Goal: Task Accomplishment & Management: Use online tool/utility

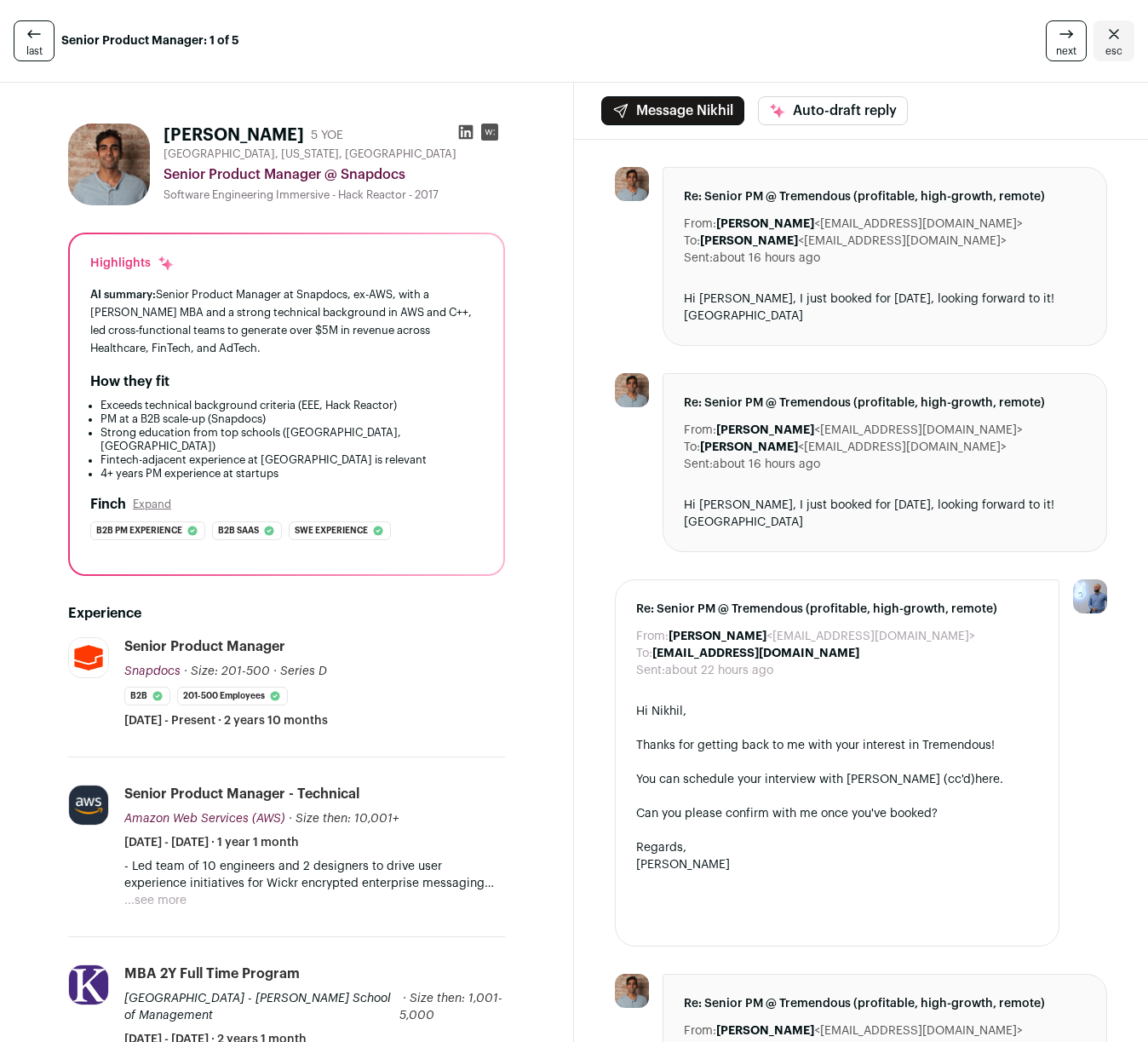
click at [1073, 41] on icon at bounding box center [1066, 33] width 21 height 21
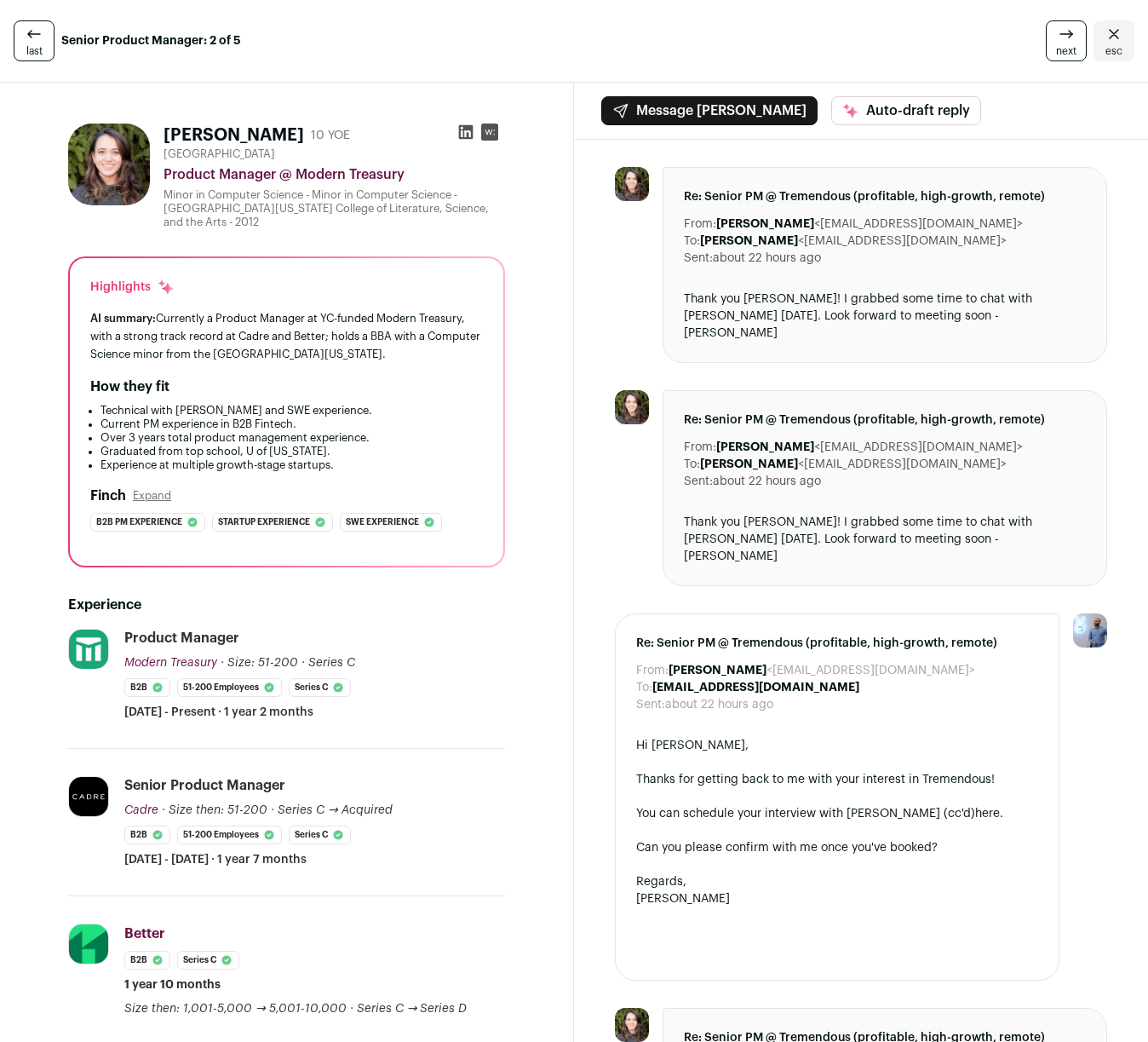
click at [1062, 28] on icon at bounding box center [1066, 33] width 21 height 21
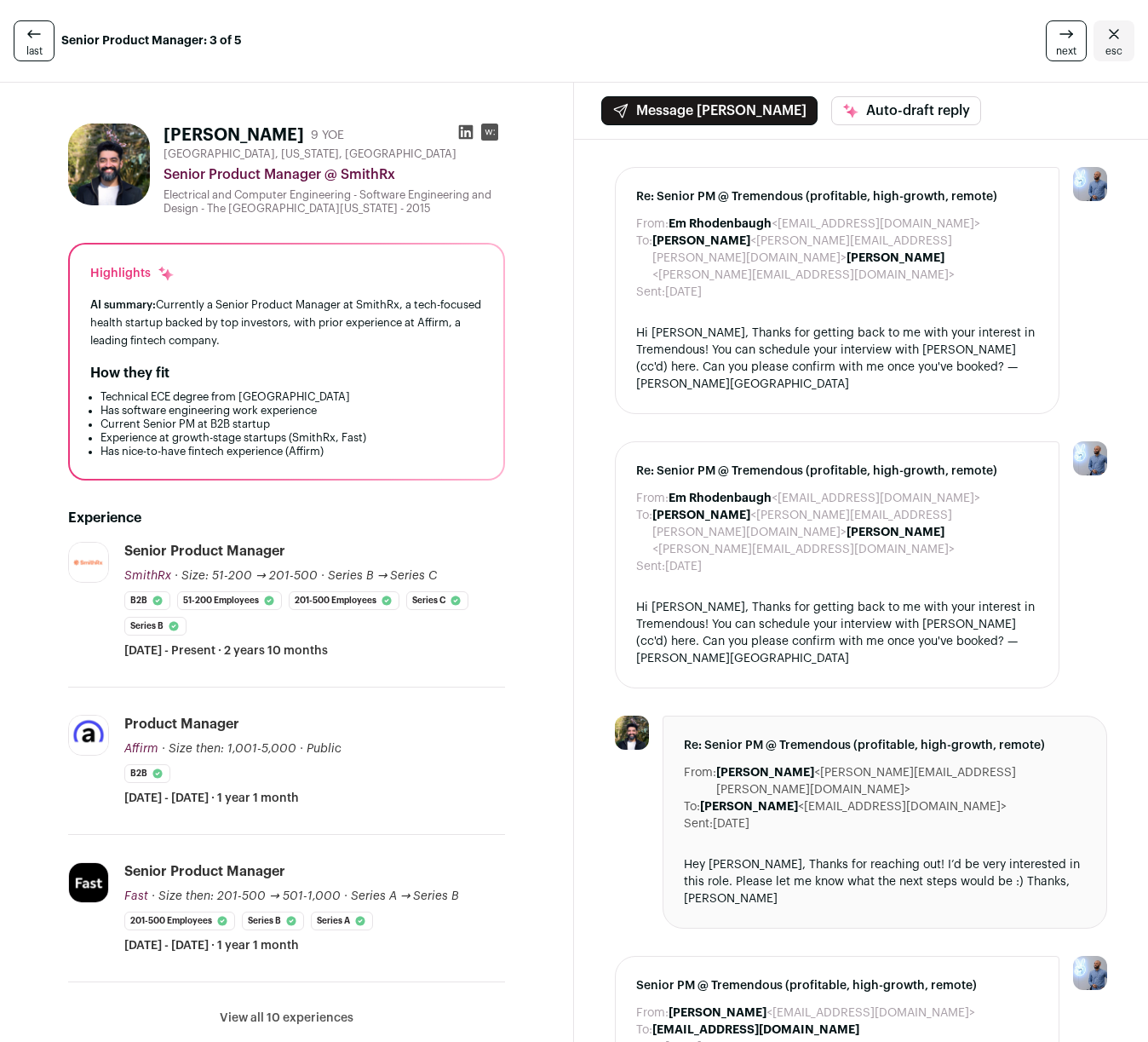
click at [1061, 33] on icon at bounding box center [1066, 33] width 21 height 21
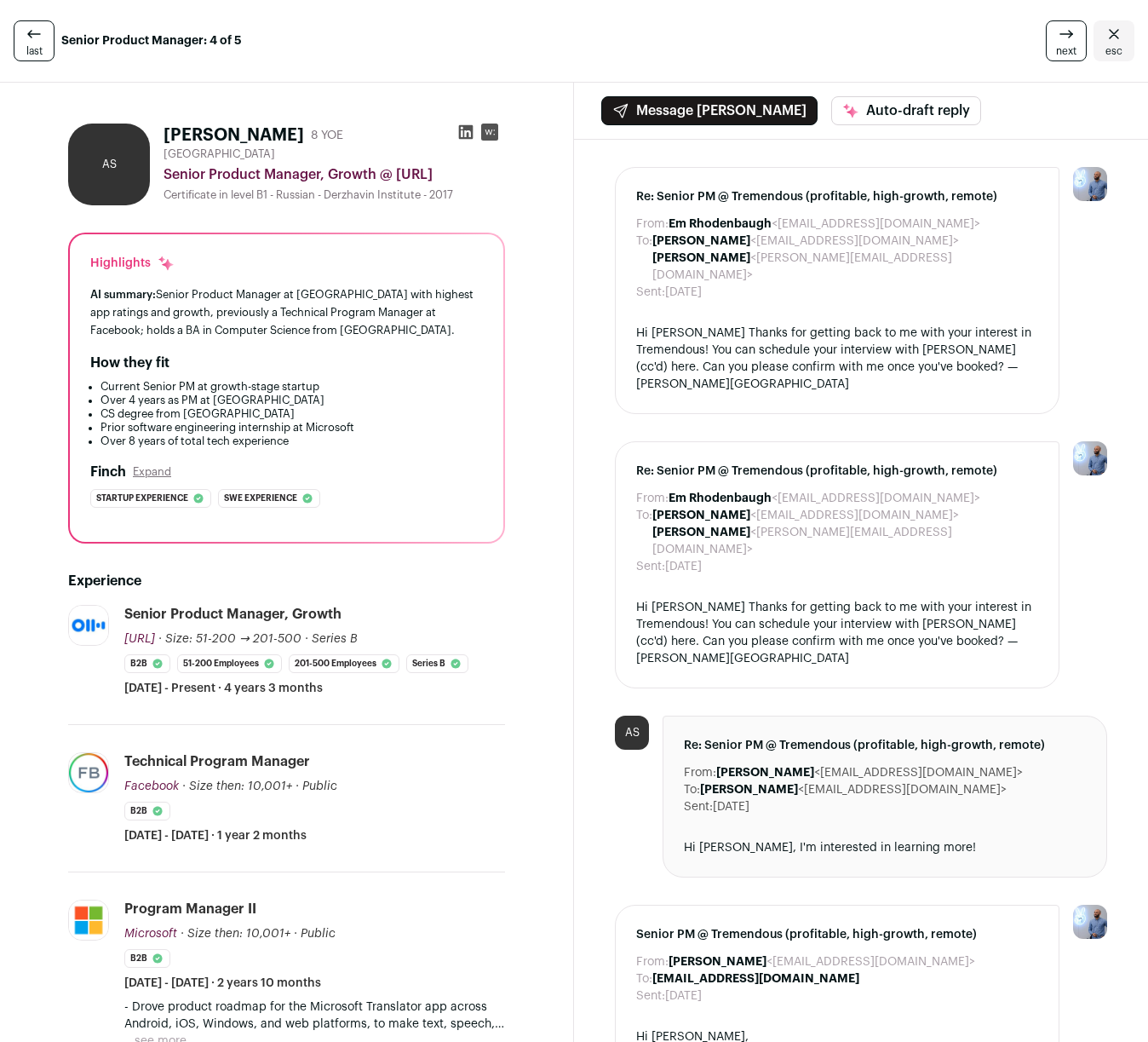
click at [1058, 35] on link "next" at bounding box center [1066, 41] width 41 height 41
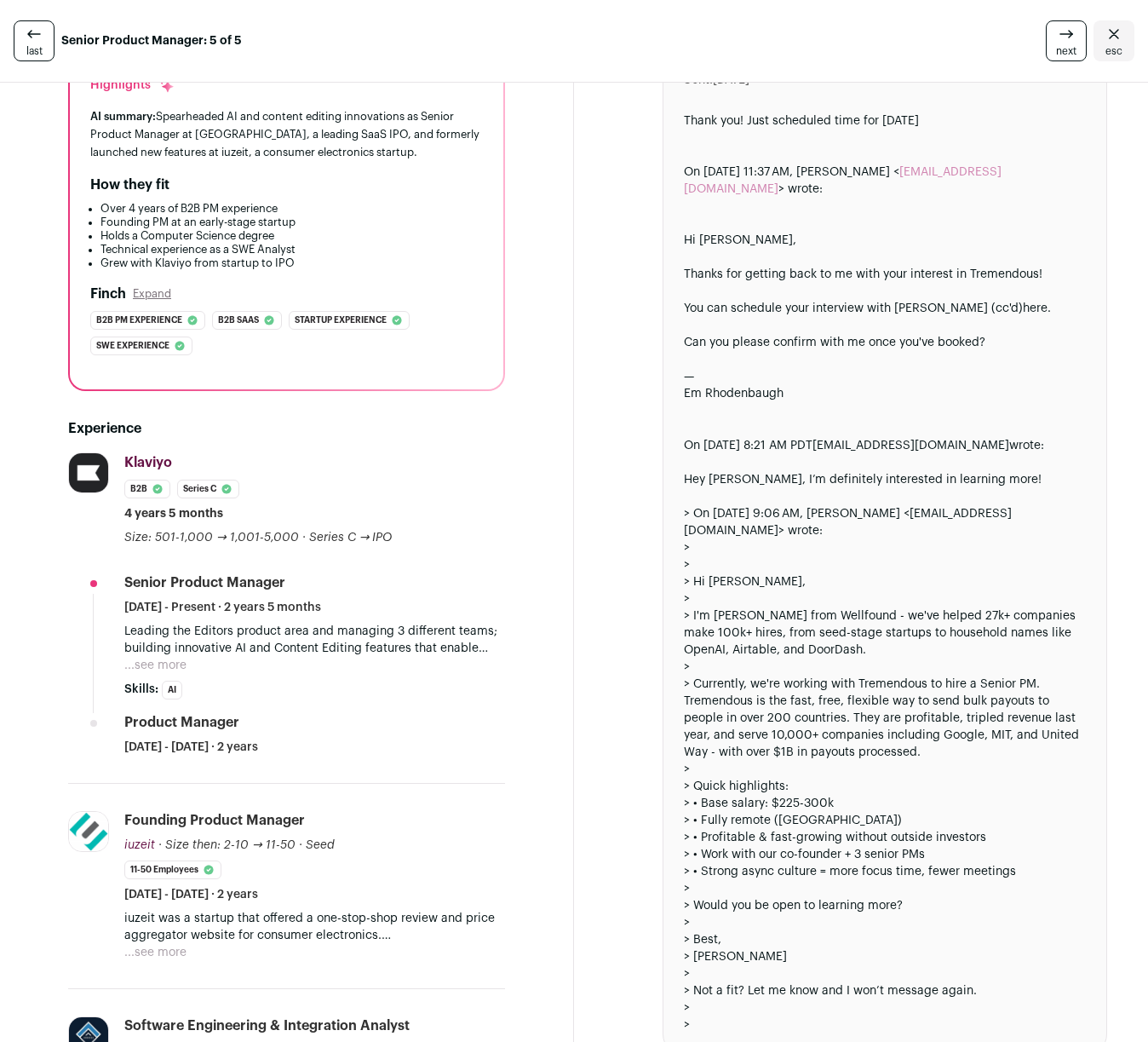
scroll to position [449, 0]
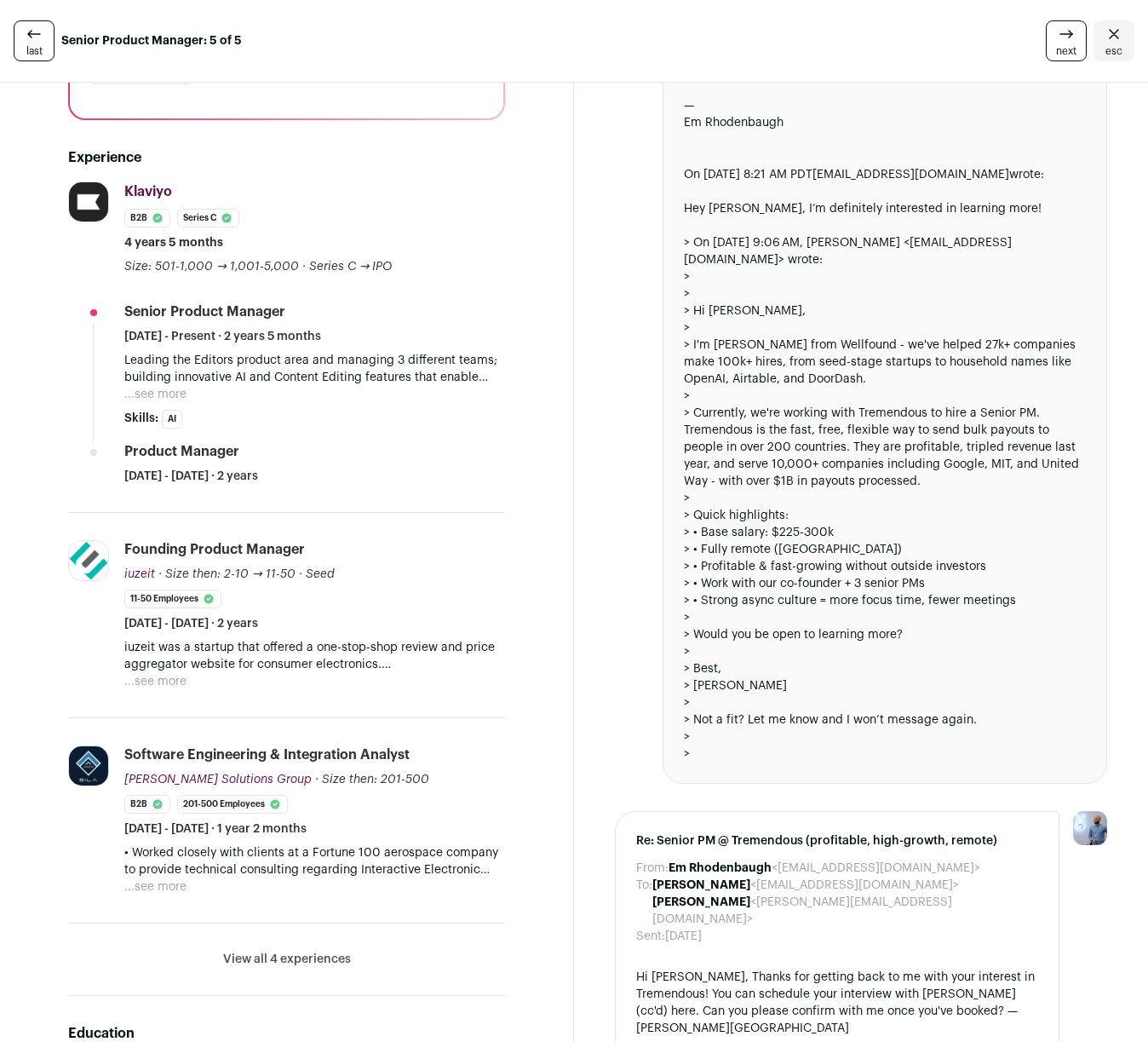
click at [275, 957] on button "View all 4 experiences" at bounding box center [287, 958] width 128 height 17
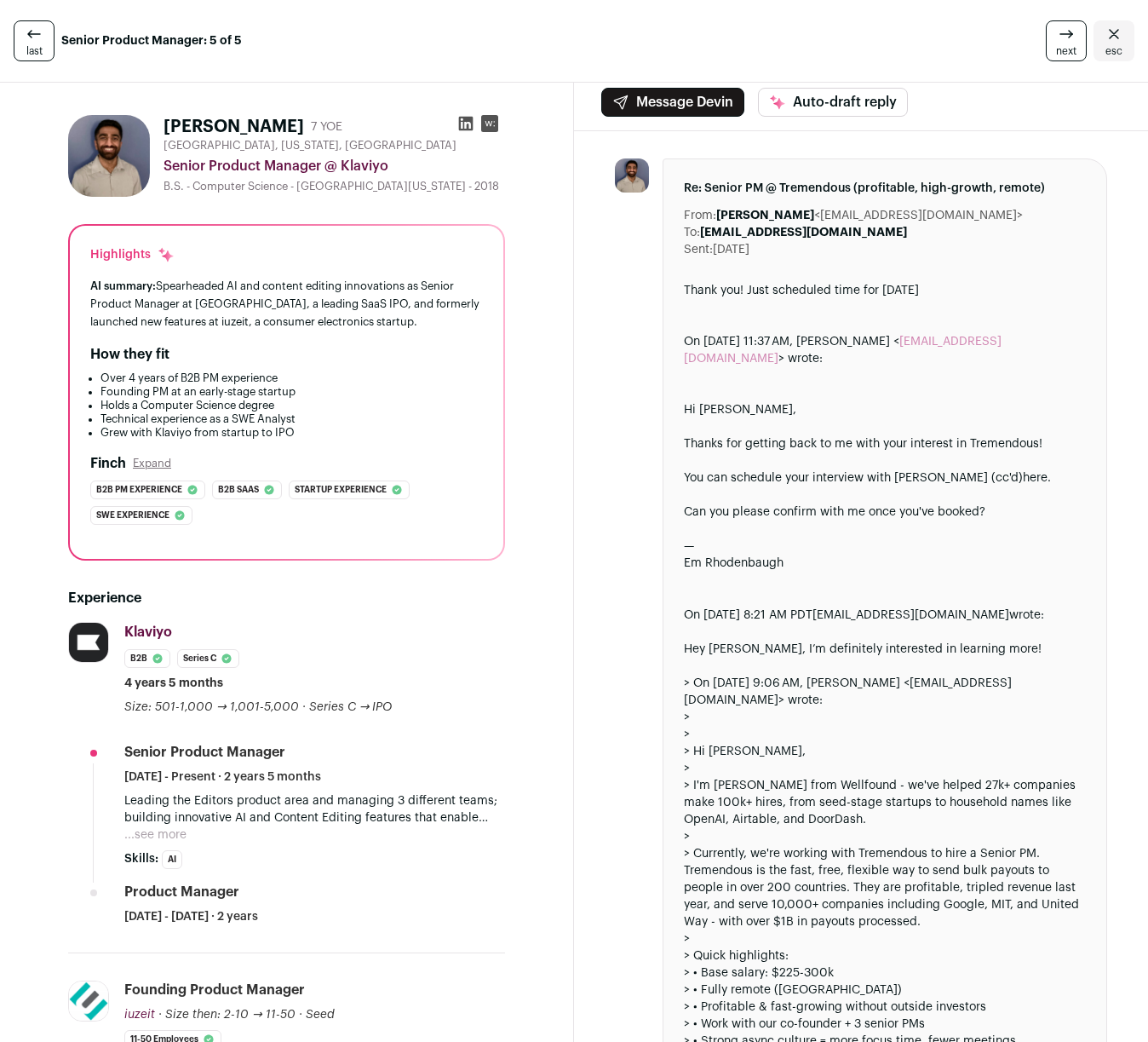
scroll to position [0, 0]
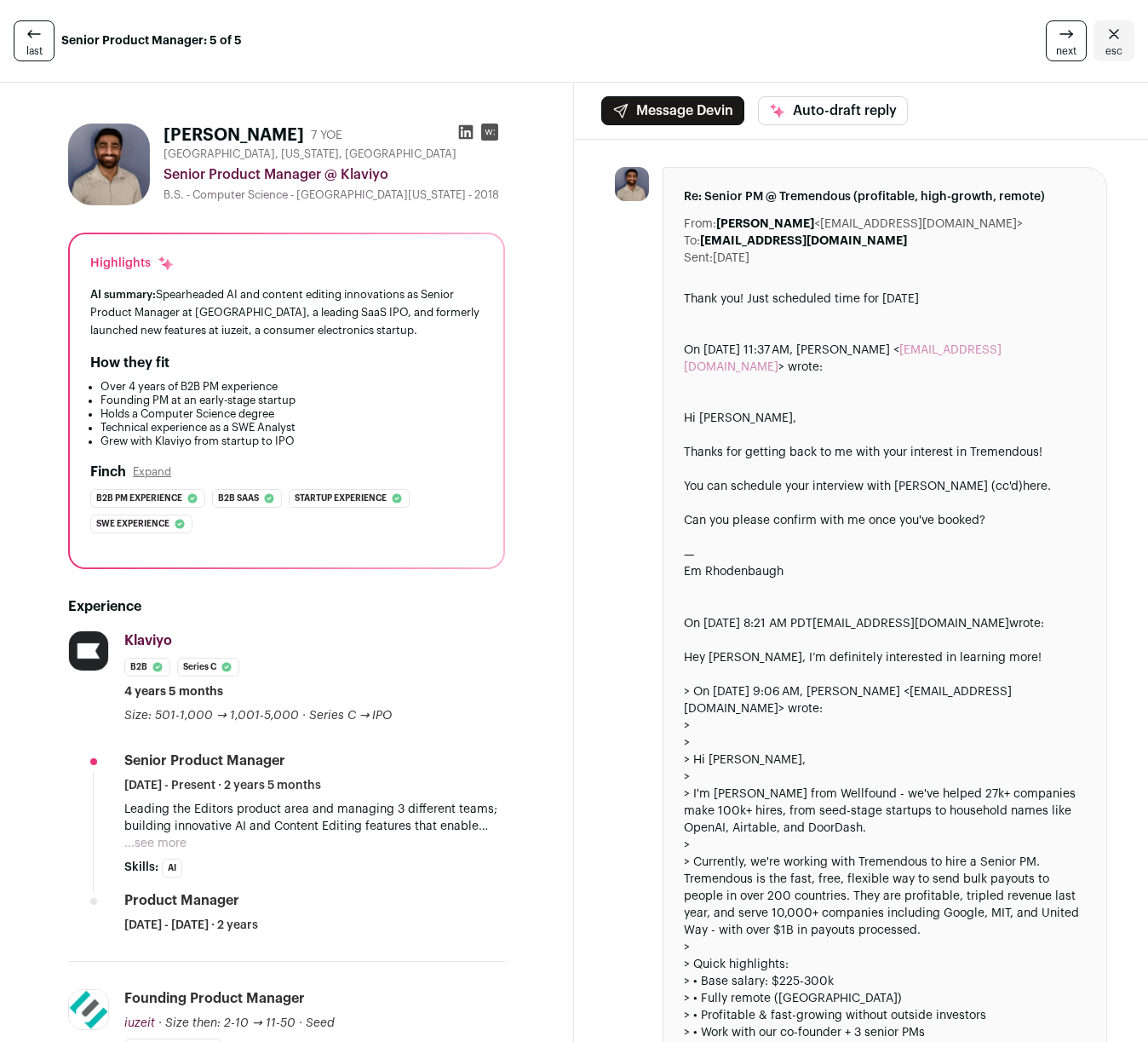
click at [955, 453] on div "Thanks for getting back to me with your interest in Tremendous!" at bounding box center [885, 452] width 402 height 17
click at [925, 299] on div "Thank you! Just scheduled time for [DATE] On [DATE] 11:37 AM, [PERSON_NAME] < […" at bounding box center [885, 750] width 402 height 921
